Goal: Check status: Check status

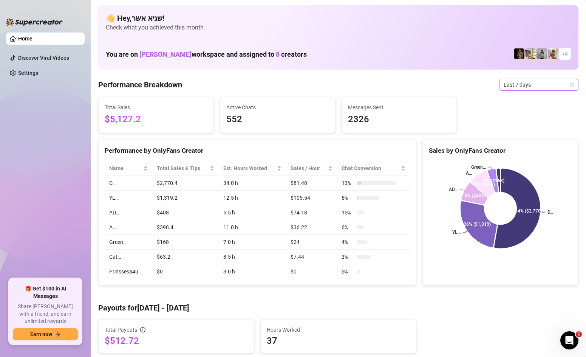
click at [523, 81] on span "Last 7 days" at bounding box center [539, 84] width 70 height 11
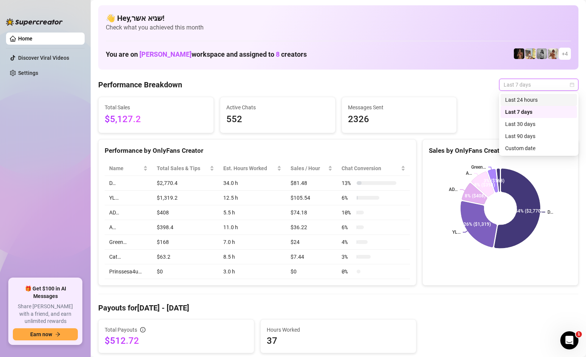
click at [520, 97] on div "Last 24 hours" at bounding box center [538, 100] width 67 height 8
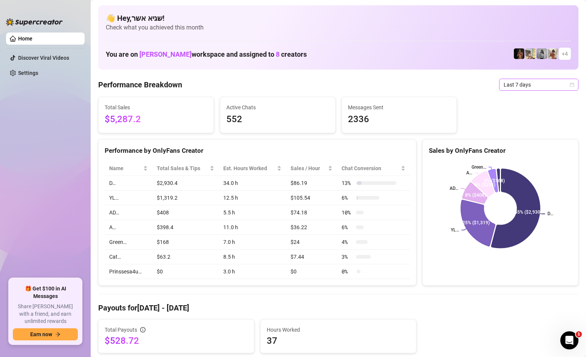
click at [520, 86] on span "Last 7 days" at bounding box center [539, 84] width 70 height 11
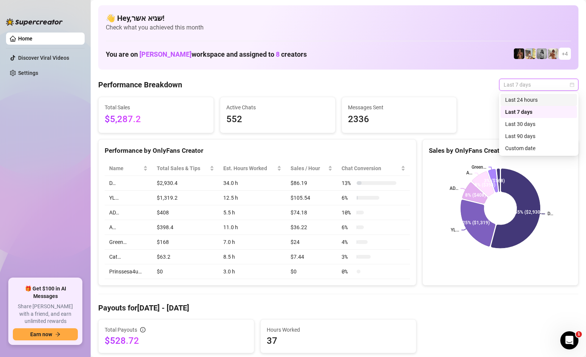
click at [520, 96] on div "Last 24 hours" at bounding box center [538, 100] width 67 height 8
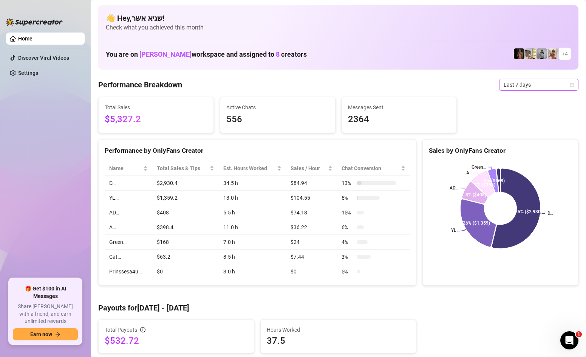
click at [537, 83] on span "Last 7 days" at bounding box center [539, 84] width 70 height 11
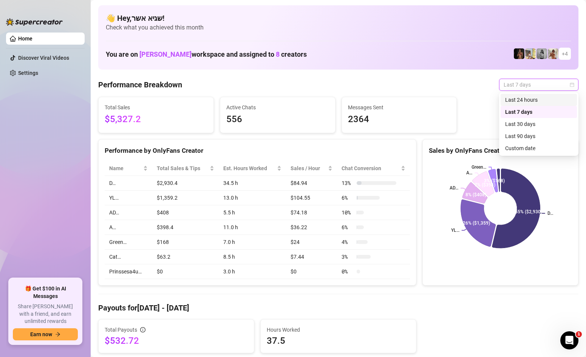
click at [529, 96] on div "Last 24 hours" at bounding box center [538, 100] width 67 height 8
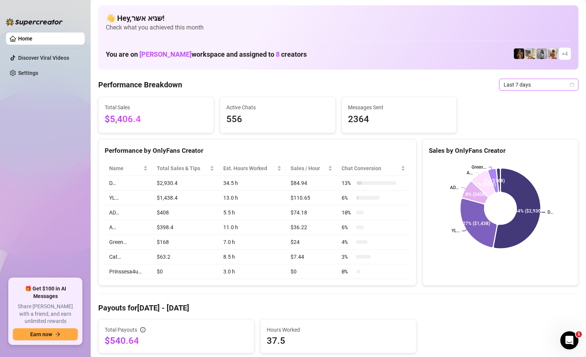
click at [517, 87] on span "Last 7 days" at bounding box center [539, 84] width 70 height 11
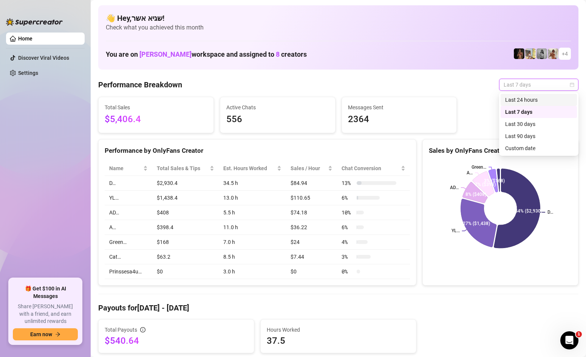
click at [523, 102] on div "Last 24 hours" at bounding box center [538, 100] width 67 height 8
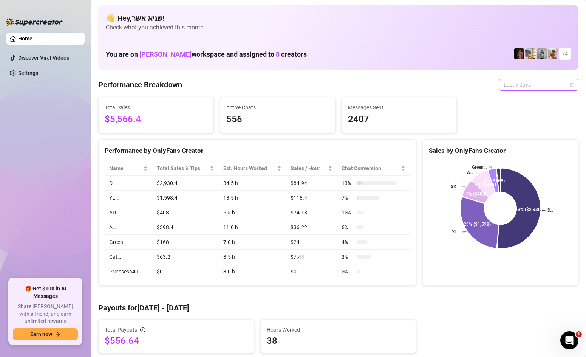
click at [526, 87] on span "Last 7 days" at bounding box center [539, 84] width 70 height 11
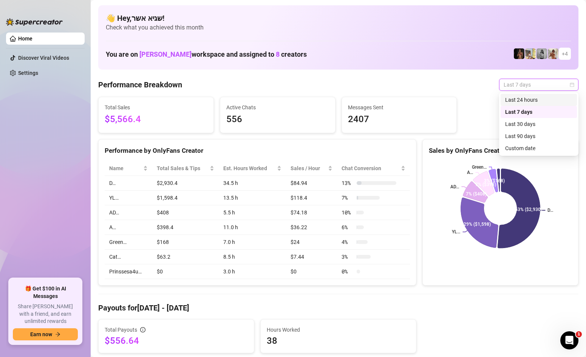
click at [520, 97] on div "Last 24 hours" at bounding box center [538, 100] width 67 height 8
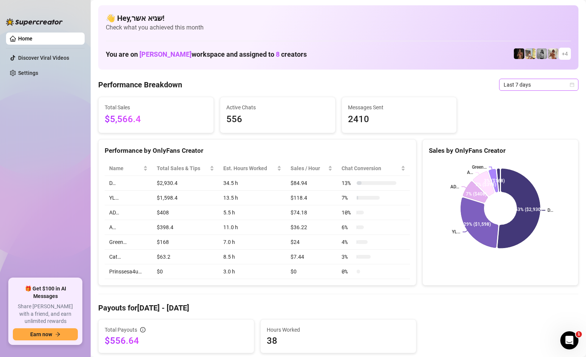
click at [504, 81] on span "Last 7 days" at bounding box center [539, 84] width 70 height 11
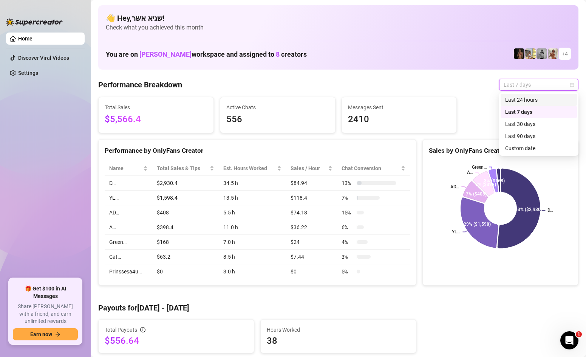
click at [511, 98] on div "Last 24 hours" at bounding box center [538, 100] width 67 height 8
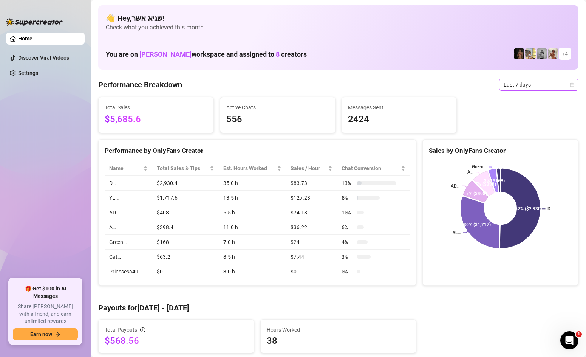
click at [513, 90] on span "Last 7 days" at bounding box center [539, 84] width 70 height 11
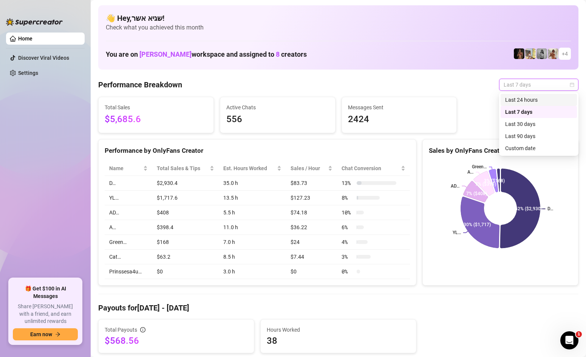
click at [527, 99] on div "Last 24 hours" at bounding box center [538, 100] width 67 height 8
